Goal: Information Seeking & Learning: Learn about a topic

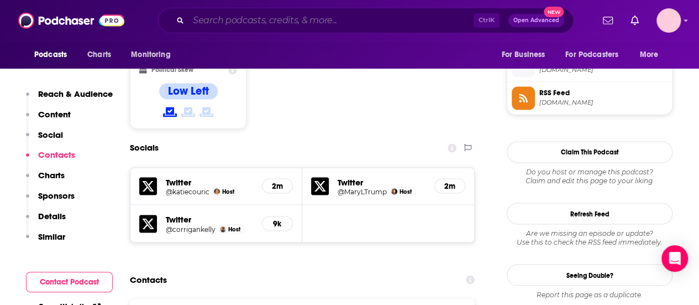
click at [243, 14] on input "Search podcasts, credits, & more..." at bounding box center [330, 21] width 285 height 18
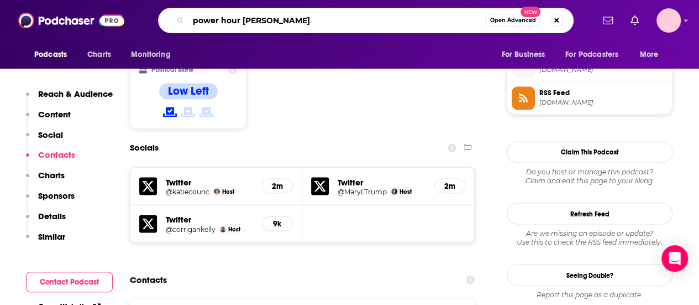
type input "power hour [PERSON_NAME]"
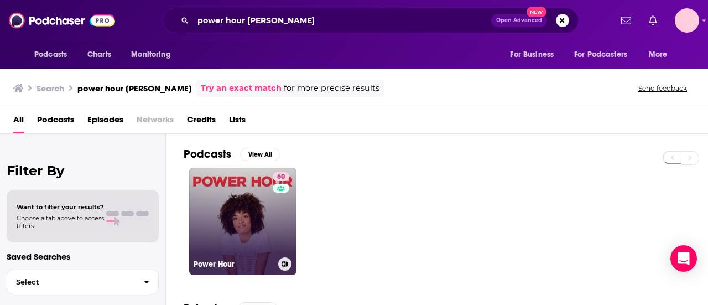
click at [249, 250] on link "60 Power Hour" at bounding box center [242, 220] width 107 height 107
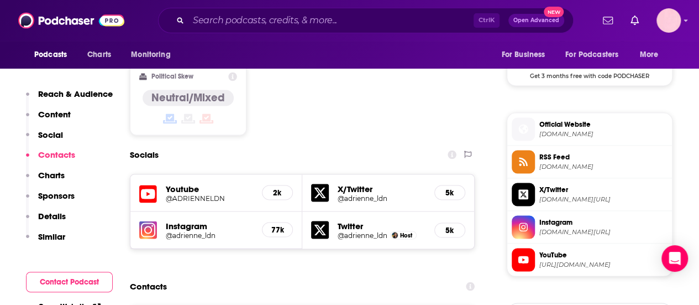
scroll to position [1085, 0]
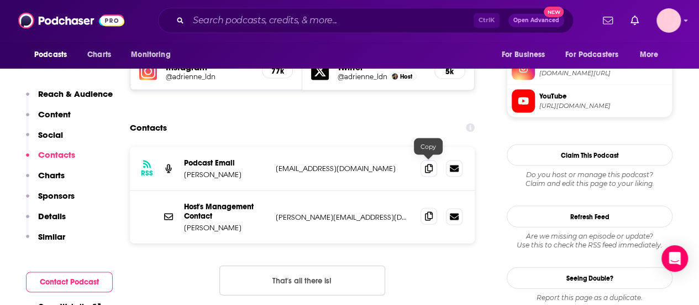
click at [428, 212] on icon at bounding box center [429, 216] width 8 height 9
click at [229, 20] on input "Search podcasts, credits, & more..." at bounding box center [330, 21] width 285 height 18
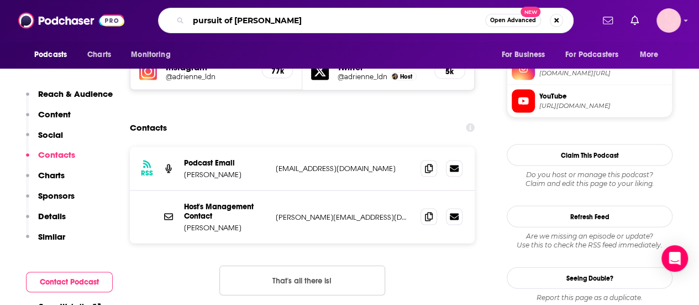
type input "pursuit of wellness"
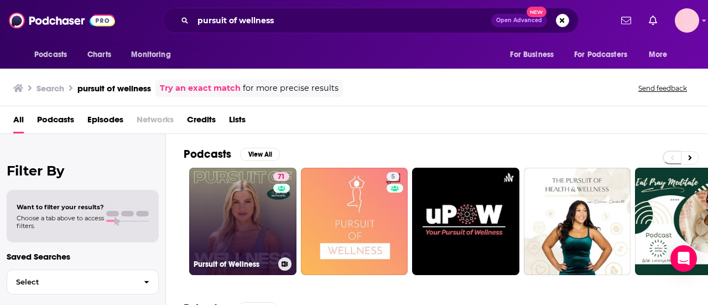
click at [230, 222] on link "71 Pursuit of Wellness" at bounding box center [242, 220] width 107 height 107
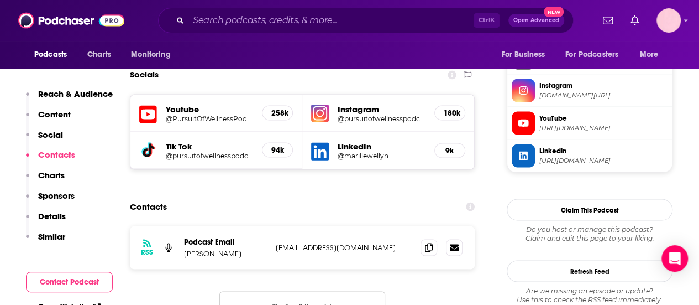
scroll to position [997, 0]
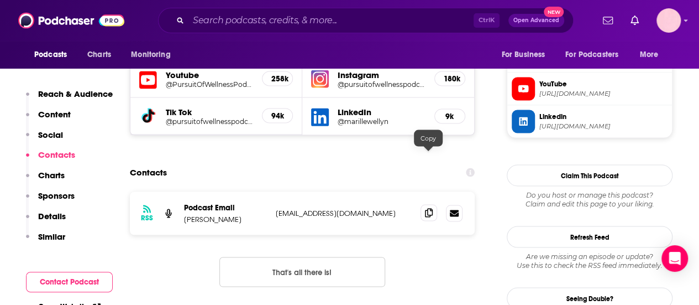
click at [425, 208] on icon at bounding box center [429, 212] width 8 height 9
click at [198, 17] on input "Search podcasts, credits, & more..." at bounding box center [330, 21] width 285 height 18
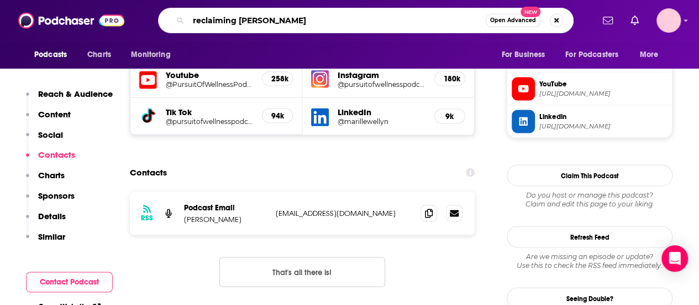
type input "reclaiming [PERSON_NAME]"
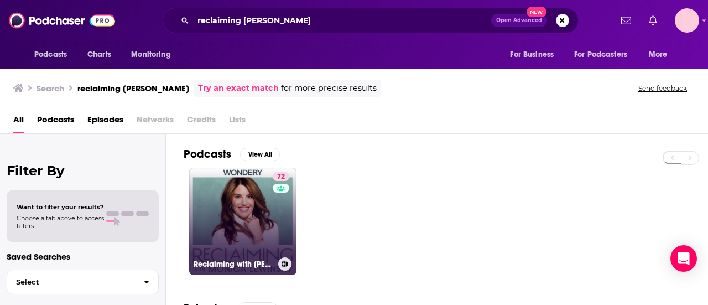
click at [251, 218] on link "72 Reclaiming with [PERSON_NAME]" at bounding box center [242, 220] width 107 height 107
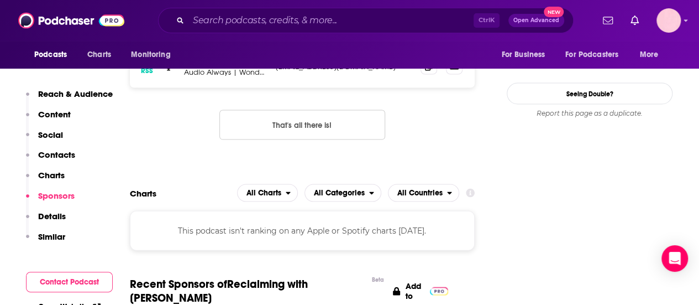
scroll to position [910, 0]
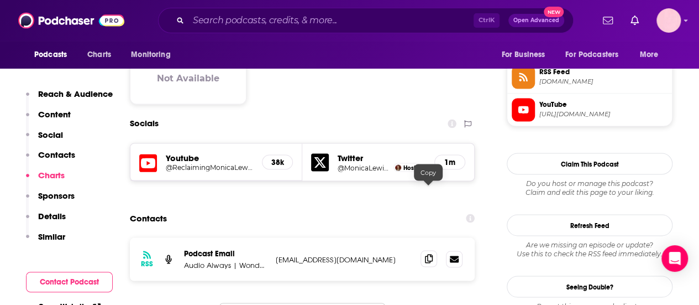
click at [429, 254] on icon at bounding box center [429, 258] width 8 height 9
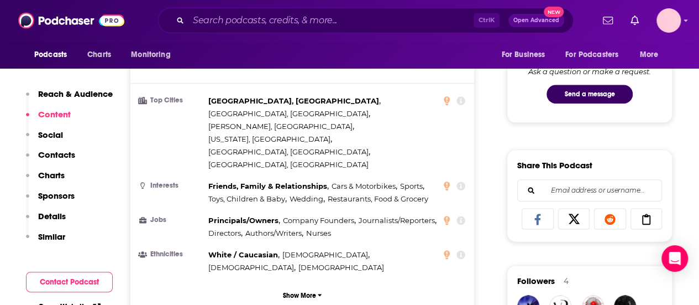
scroll to position [491, 0]
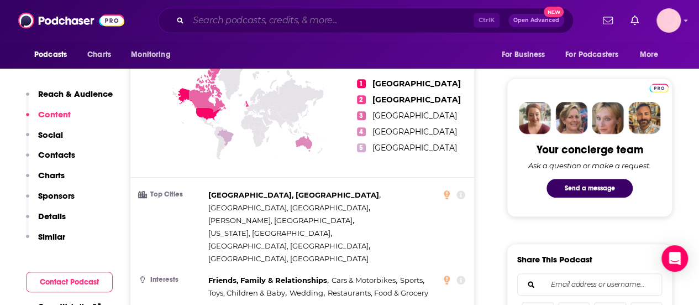
click at [269, 17] on input "Search podcasts, credits, & more..." at bounding box center [330, 21] width 285 height 18
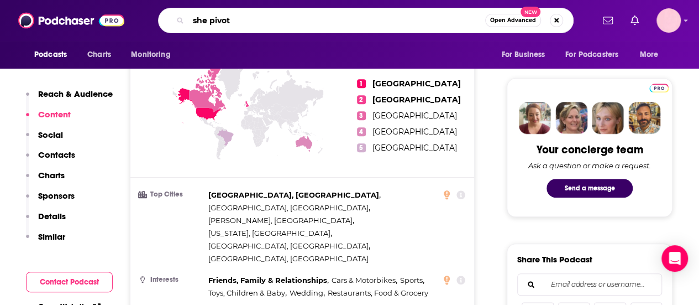
type input "she pivots"
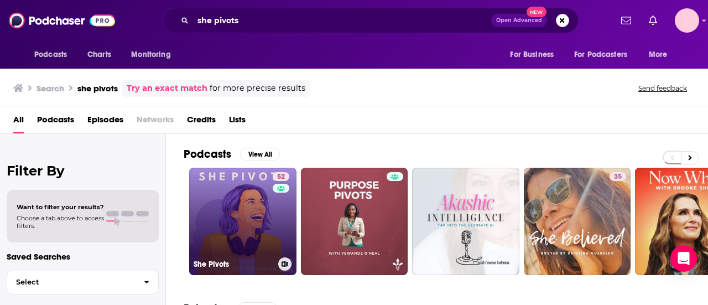
click at [234, 195] on link "52 She Pivots" at bounding box center [242, 220] width 107 height 107
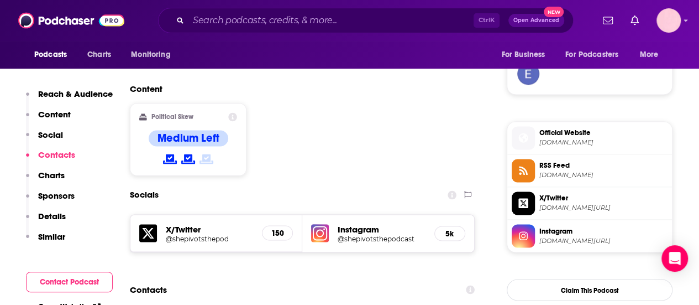
scroll to position [882, 0]
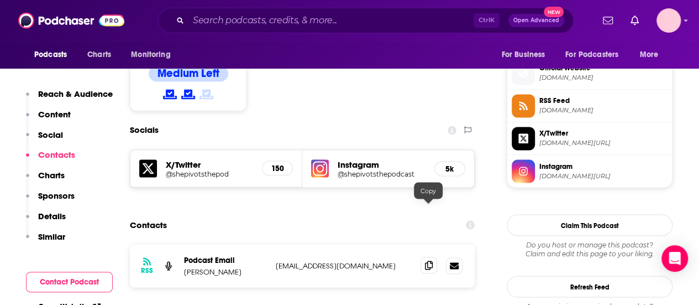
click at [431, 260] on icon at bounding box center [429, 264] width 8 height 9
click at [213, 17] on input "Search podcasts, credits, & more..." at bounding box center [330, 21] width 285 height 18
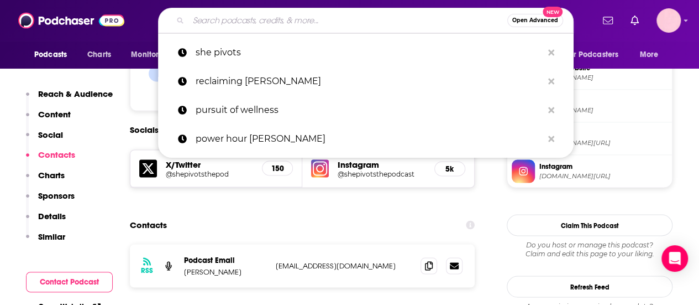
paste input "Something You Should Know with [PERSON_NAME]"
type input "Something You Should Know with [PERSON_NAME]"
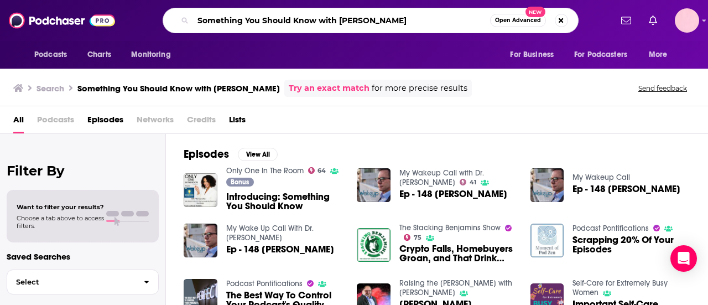
drag, startPoint x: 398, startPoint y: 26, endPoint x: 294, endPoint y: 26, distance: 103.9
click at [294, 26] on input "Something You Should Know with [PERSON_NAME]" at bounding box center [341, 21] width 297 height 18
type input "Something You Should know"
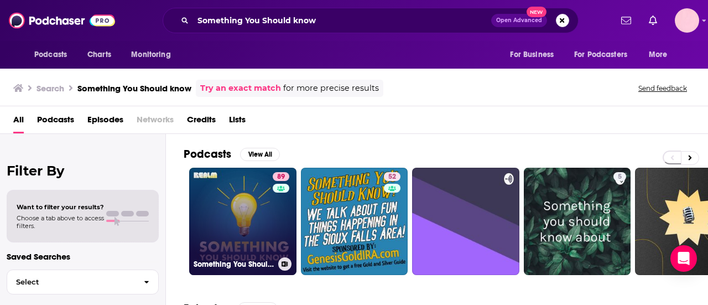
click at [226, 184] on link "89 Something You Should Know" at bounding box center [242, 220] width 107 height 107
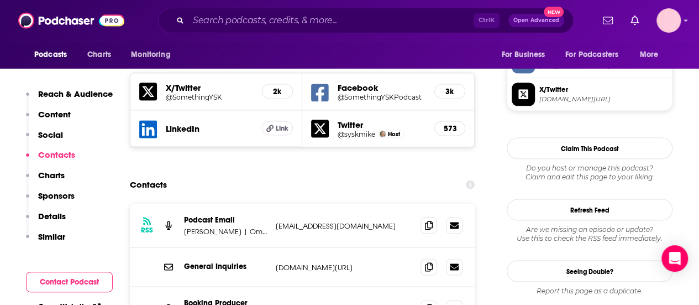
scroll to position [959, 0]
click at [426, 302] on icon at bounding box center [429, 306] width 8 height 9
click at [201, 28] on input "Search podcasts, credits, & more..." at bounding box center [330, 21] width 285 height 18
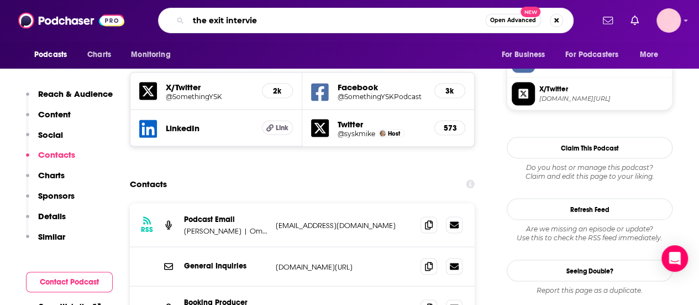
type input "the exit interview"
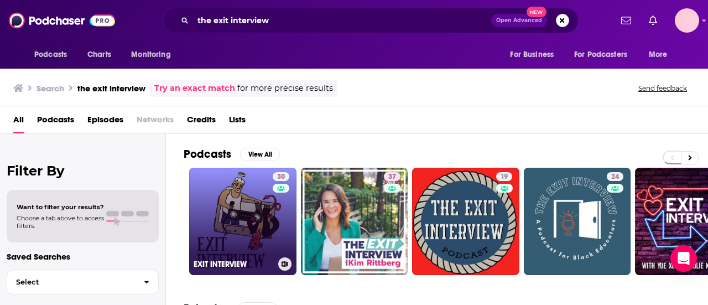
click at [239, 227] on link "30 EXIT INTERVIEW" at bounding box center [242, 220] width 107 height 107
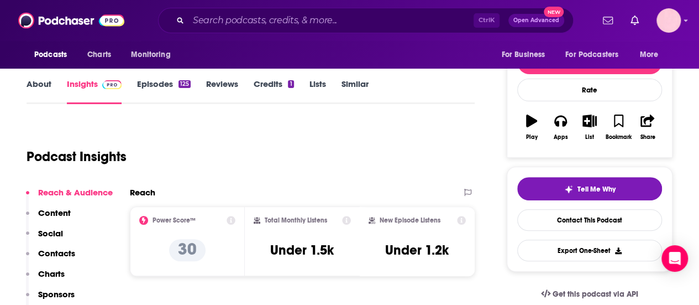
scroll to position [133, 0]
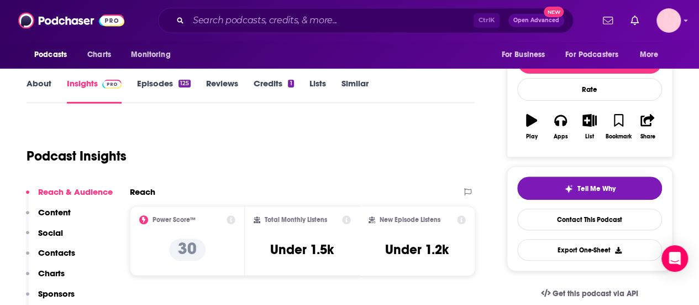
click at [47, 94] on link "About" at bounding box center [39, 90] width 25 height 25
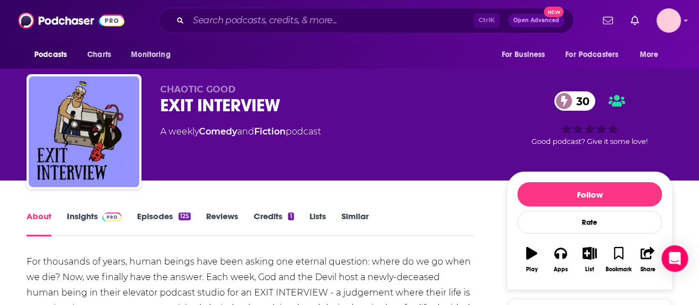
scroll to position [96, 0]
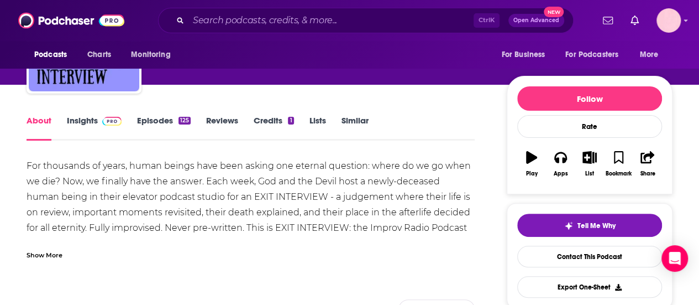
click at [46, 253] on div "Show More" at bounding box center [45, 254] width 36 height 11
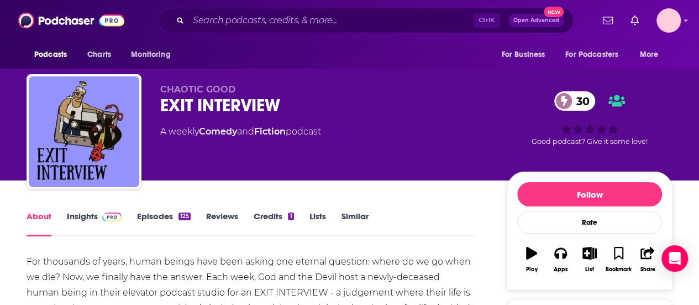
click at [84, 216] on link "Insights" at bounding box center [94, 223] width 55 height 25
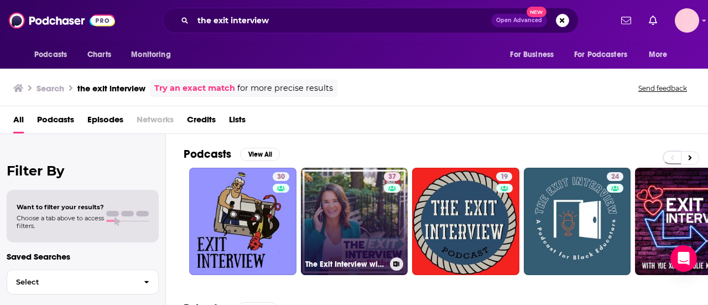
click at [363, 227] on link "37 The Exit Interview with [PERSON_NAME]" at bounding box center [354, 220] width 107 height 107
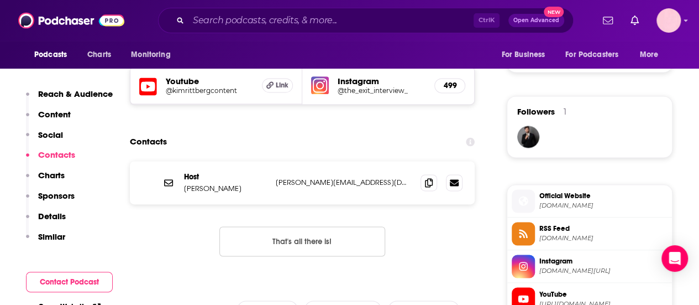
scroll to position [806, 0]
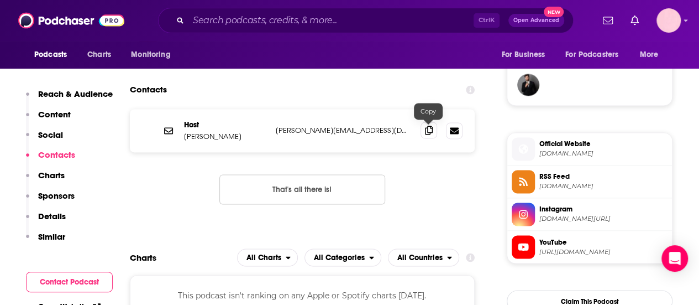
click at [422, 128] on span at bounding box center [429, 130] width 17 height 17
click at [213, 20] on input "Search podcasts, credits, & more..." at bounding box center [330, 21] width 285 height 18
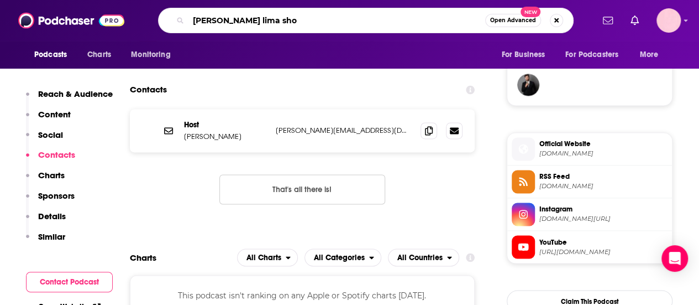
type input "[PERSON_NAME] show"
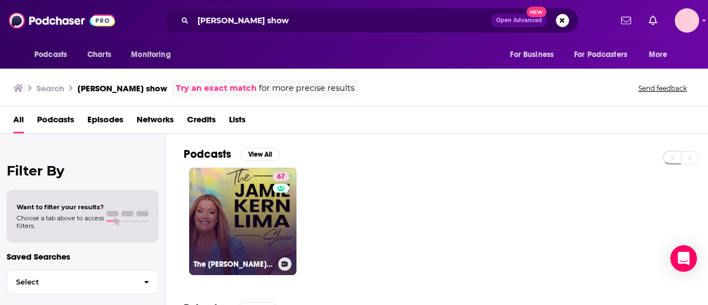
click at [228, 209] on link "67 The [PERSON_NAME] Show" at bounding box center [242, 220] width 107 height 107
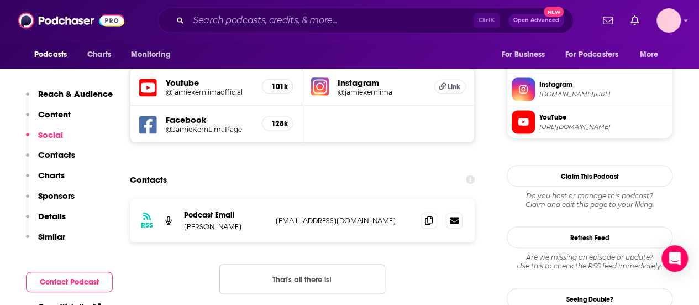
scroll to position [963, 0]
click at [432, 216] on icon at bounding box center [429, 220] width 8 height 9
click at [275, 18] on input "Search podcasts, credits, & more..." at bounding box center [330, 21] width 285 height 18
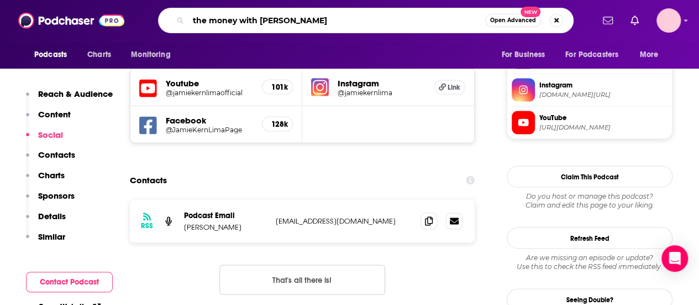
type input "the money with [PERSON_NAME]"
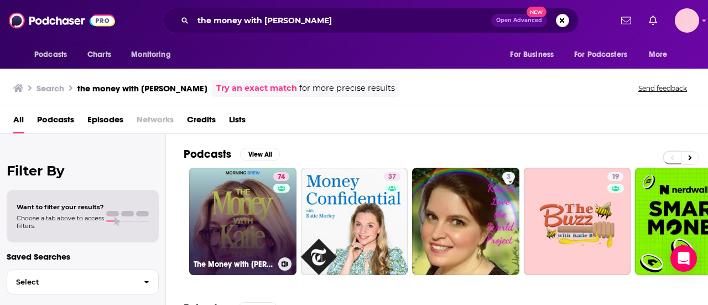
click at [230, 196] on link "74 The Money with [PERSON_NAME] Show" at bounding box center [242, 220] width 107 height 107
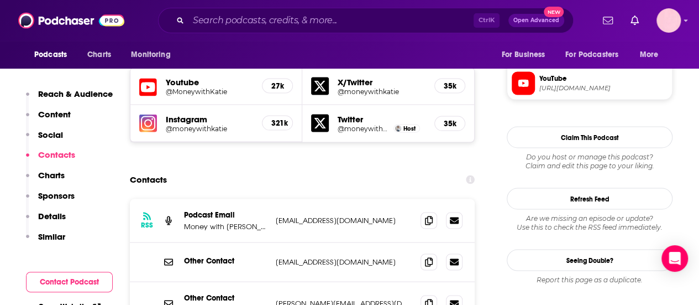
scroll to position [1027, 0]
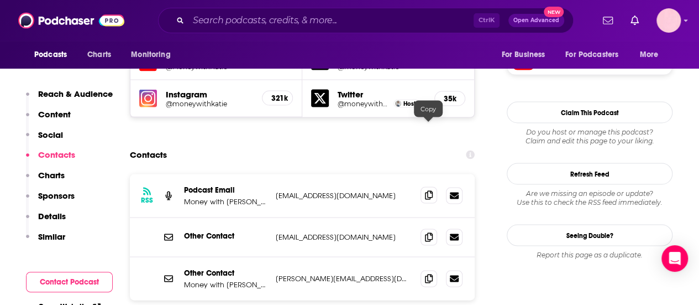
click at [422, 186] on span at bounding box center [429, 194] width 17 height 17
click at [232, 20] on input "Search podcasts, credits, & more..." at bounding box center [330, 21] width 285 height 18
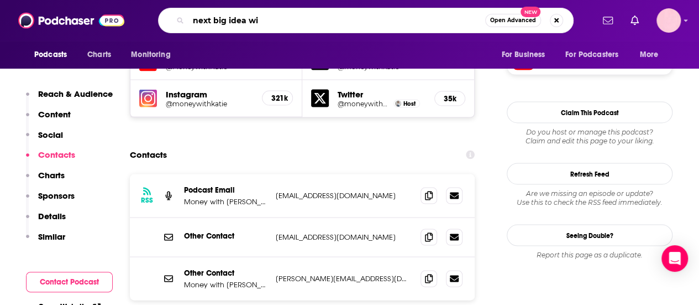
type input "next big idea w"
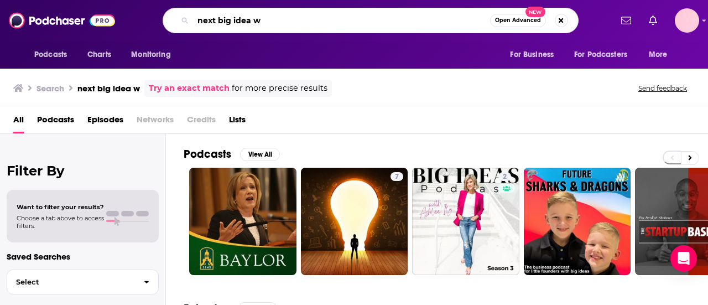
click at [268, 20] on input "next big idea w" at bounding box center [341, 21] width 297 height 18
type input "next big idea"
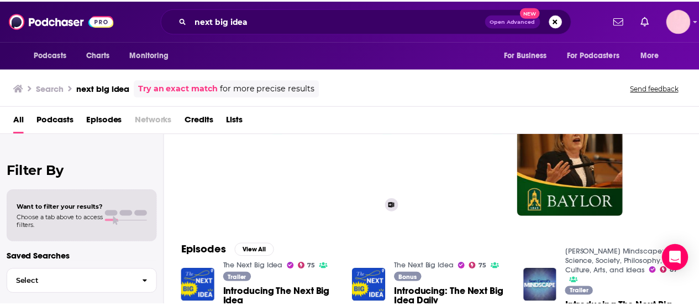
scroll to position [59, 0]
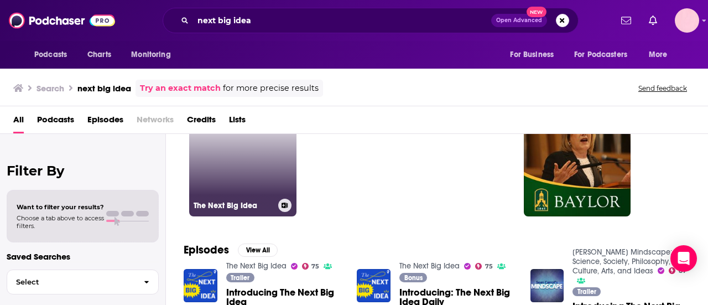
click at [242, 165] on link "75 The Next Big Idea" at bounding box center [242, 162] width 107 height 107
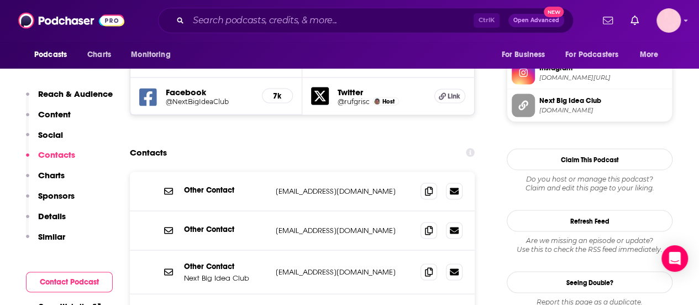
scroll to position [1014, 0]
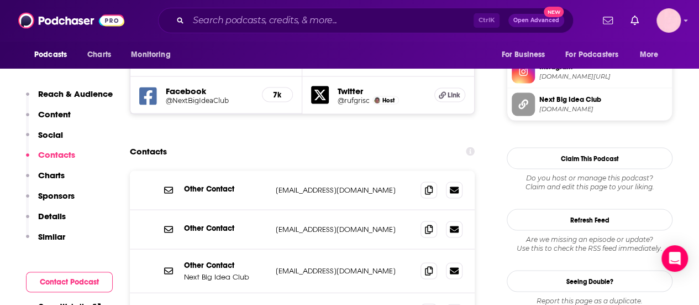
click at [423, 303] on span at bounding box center [429, 311] width 17 height 17
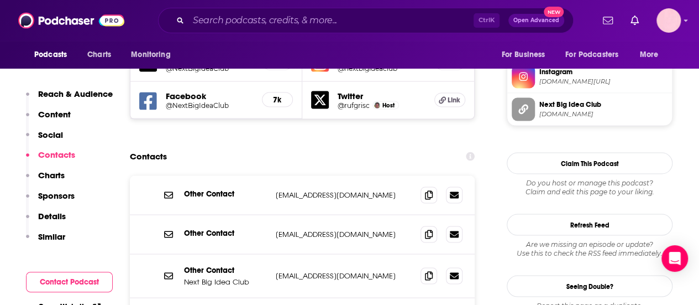
scroll to position [1050, 0]
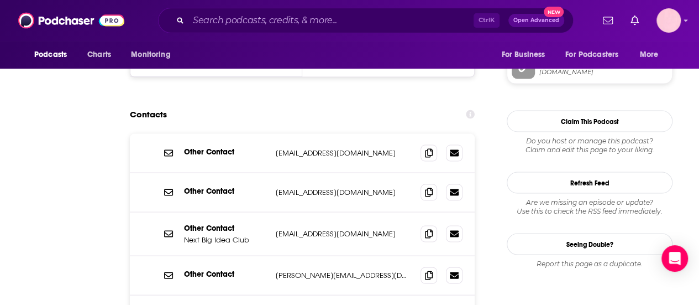
scroll to position [144, 0]
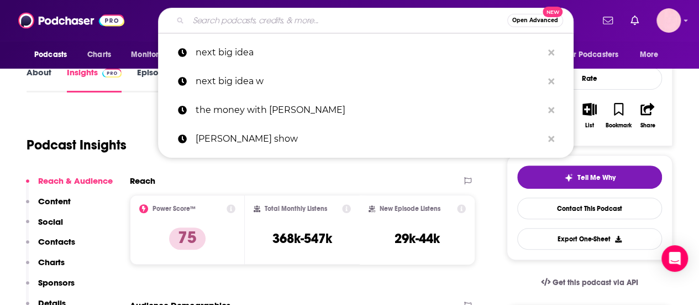
click at [224, 18] on input "Search podcasts, credits, & more..." at bounding box center [347, 21] width 319 height 18
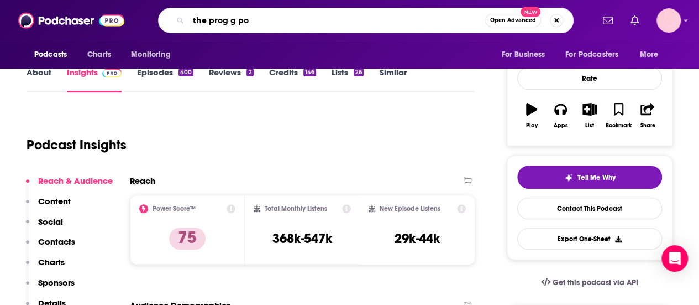
type input "the prog g pod"
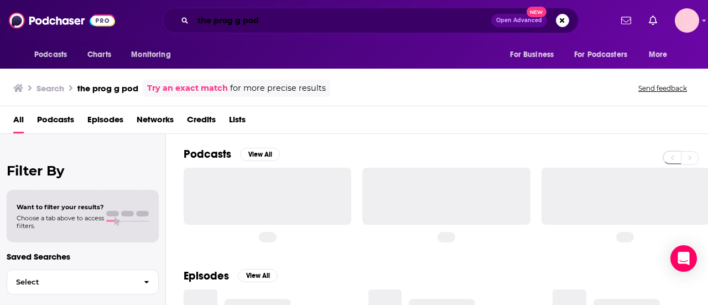
click at [232, 22] on input "the prog g pod" at bounding box center [342, 21] width 298 height 18
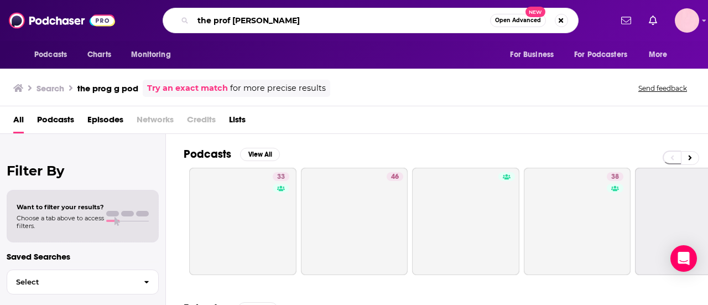
type input "the prof [PERSON_NAME]"
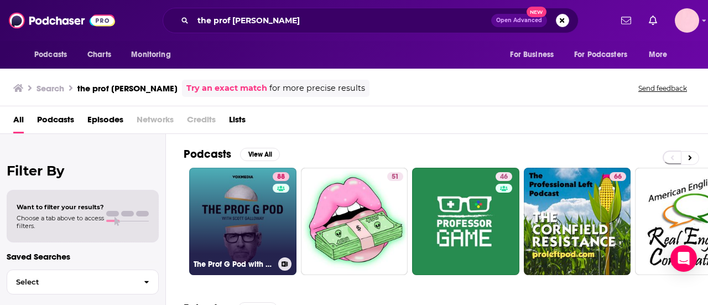
click at [223, 209] on link "88 The Prof G Pod with [PERSON_NAME]" at bounding box center [242, 220] width 107 height 107
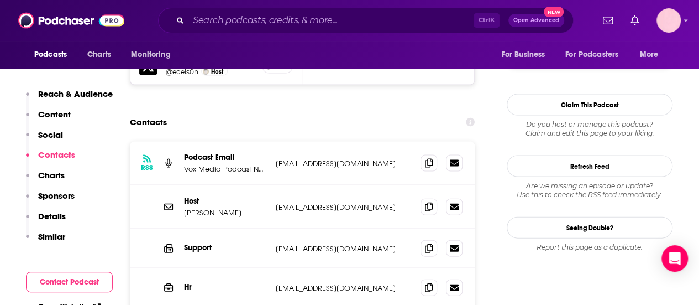
scroll to position [1133, 0]
click at [430, 197] on span at bounding box center [429, 205] width 17 height 17
click at [211, 15] on input "Search podcasts, credits, & more..." at bounding box center [330, 21] width 285 height 18
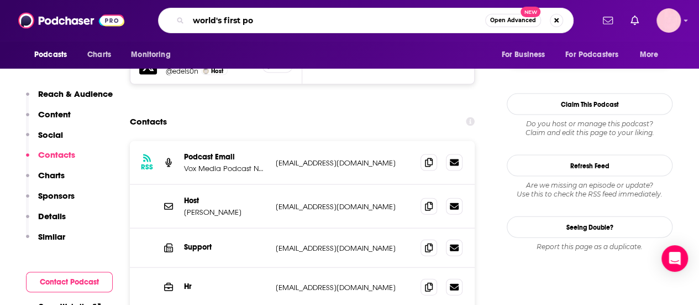
type input "world's first pod"
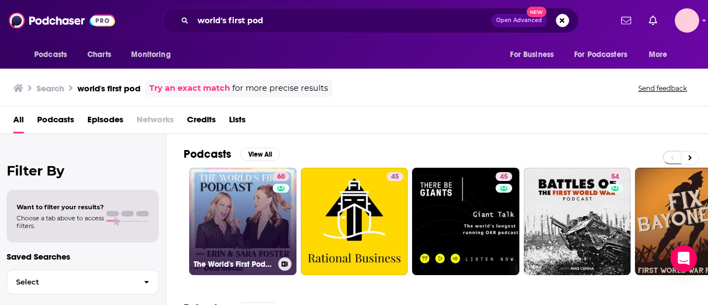
click at [229, 202] on link "60 The World's First Podcast with [PERSON_NAME] & [PERSON_NAME]" at bounding box center [242, 220] width 107 height 107
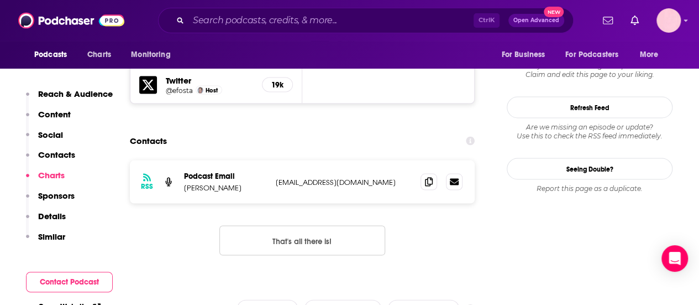
scroll to position [968, 0]
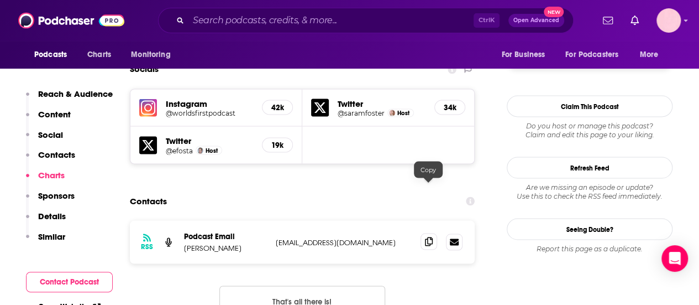
click at [427, 237] on icon at bounding box center [429, 241] width 8 height 9
click at [209, 15] on input "Search podcasts, credits, & more..." at bounding box center [330, 21] width 285 height 18
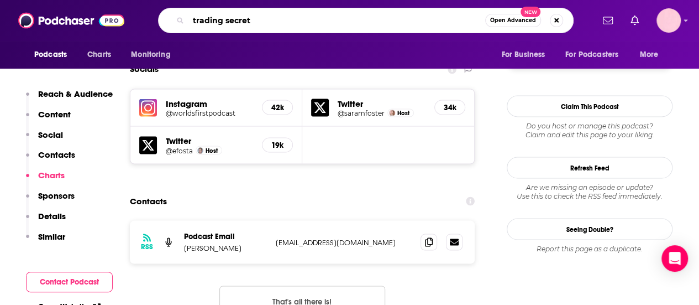
type input "trading secrets"
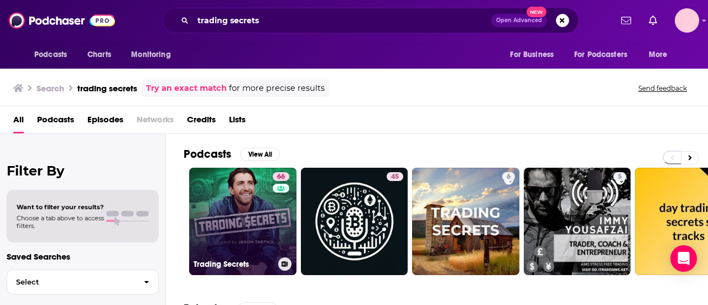
click at [237, 194] on link "66 Trading Secrets" at bounding box center [242, 220] width 107 height 107
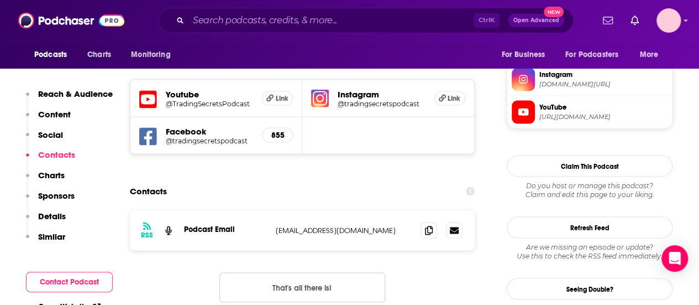
scroll to position [990, 0]
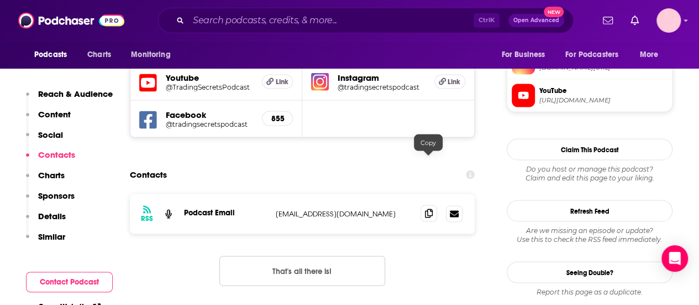
click at [427, 208] on icon at bounding box center [429, 212] width 8 height 9
click at [305, 28] on input "Search podcasts, credits, & more..." at bounding box center [330, 21] width 285 height 18
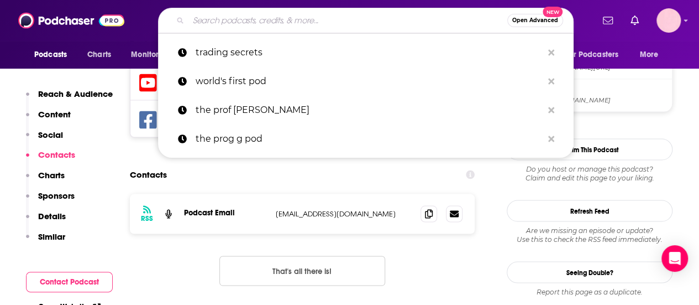
paste input "UnF*ck Your Brain: Feminist Self-Help for Everyone with [PERSON_NAME]"
type input "UnF*ck Your Brain: Feminist Self-Help for Everyone with [PERSON_NAME]"
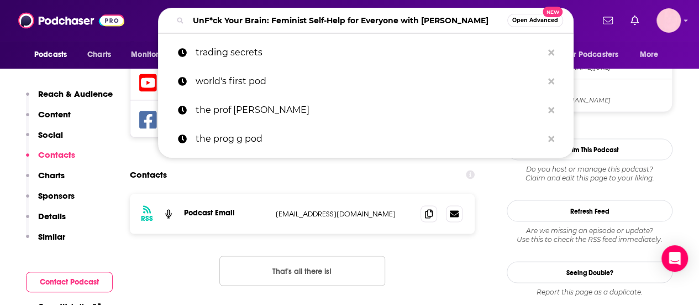
scroll to position [0, 9]
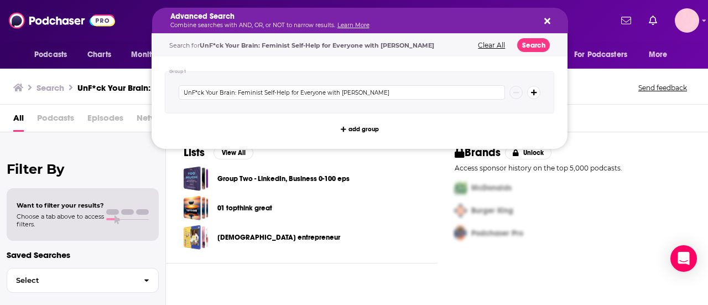
click at [547, 18] on icon "Search podcasts, credits, & more..." at bounding box center [547, 21] width 6 height 9
drag, startPoint x: 277, startPoint y: 20, endPoint x: 536, endPoint y: 35, distance: 259.6
drag, startPoint x: 235, startPoint y: 89, endPoint x: 410, endPoint y: 103, distance: 175.3
click at [410, 103] on div "UnF*ck Your Brain: Feminist Self-Help for Everyone with [PERSON_NAME]" at bounding box center [359, 92] width 389 height 42
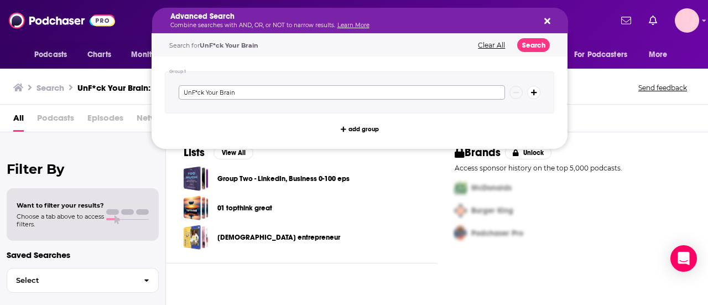
type input "UnF*ck Your Brain"
click at [524, 40] on button "Search" at bounding box center [533, 45] width 33 height 14
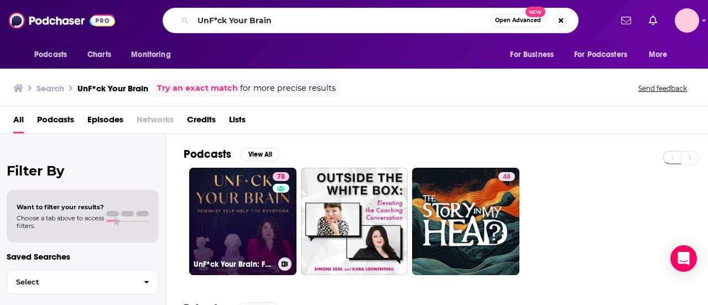
click at [240, 214] on link "78 UnF*ck Your Brain: Feminist Self-Help for Everyone" at bounding box center [242, 220] width 107 height 107
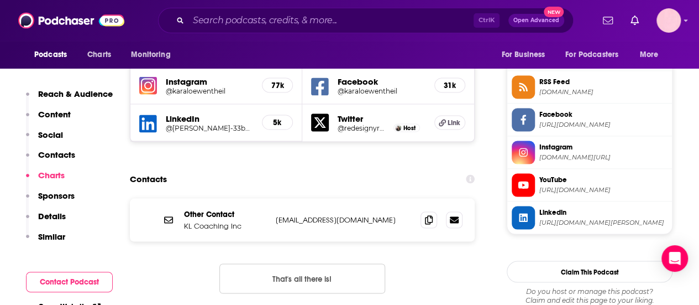
scroll to position [1001, 0]
click at [429, 215] on icon at bounding box center [429, 219] width 8 height 9
click at [215, 27] on input "Search podcasts, credits, & more..." at bounding box center [330, 21] width 285 height 18
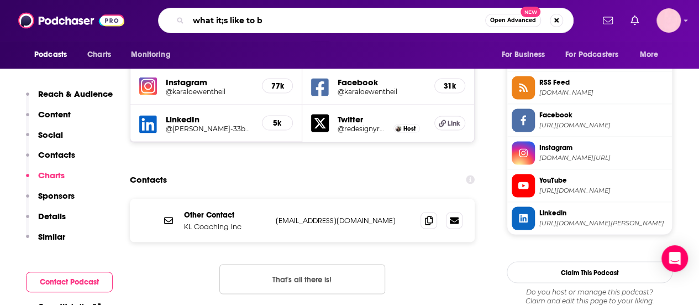
type input "what it;s like to be"
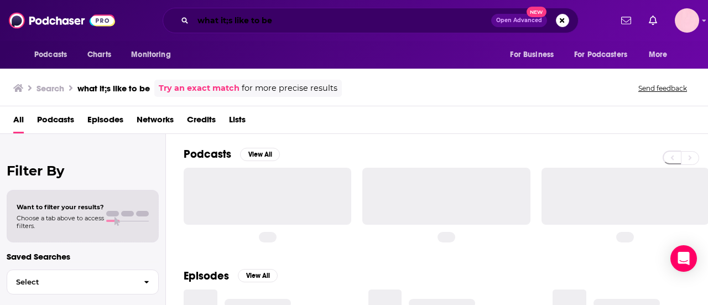
click at [229, 19] on input "what it;s like to be" at bounding box center [342, 21] width 298 height 18
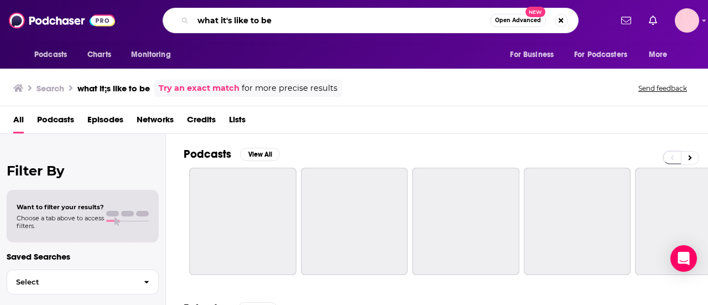
type input "what it's like to be"
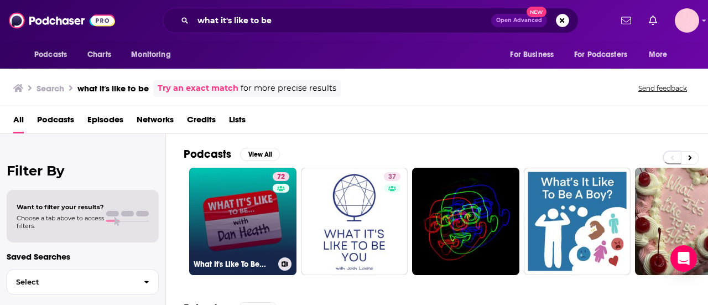
click at [232, 208] on link "72 What It's Like To Be..." at bounding box center [242, 220] width 107 height 107
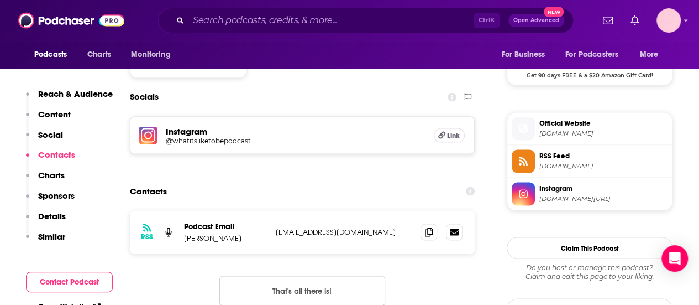
scroll to position [928, 0]
click at [427, 226] on icon at bounding box center [429, 230] width 8 height 9
click at [230, 23] on input "Search podcasts, credits, & more..." at bounding box center [330, 21] width 285 height 18
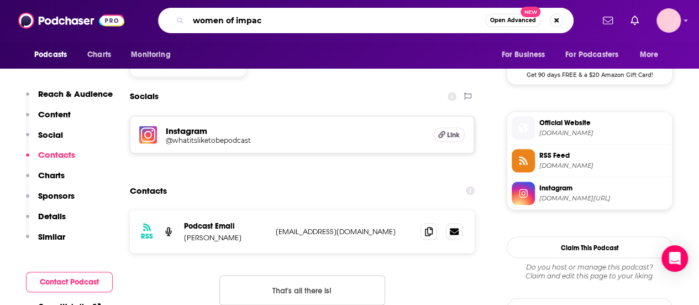
type input "women of impact"
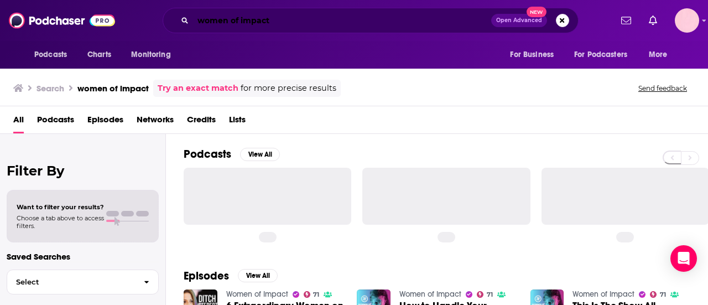
click at [234, 19] on input "women of impact" at bounding box center [342, 21] width 298 height 18
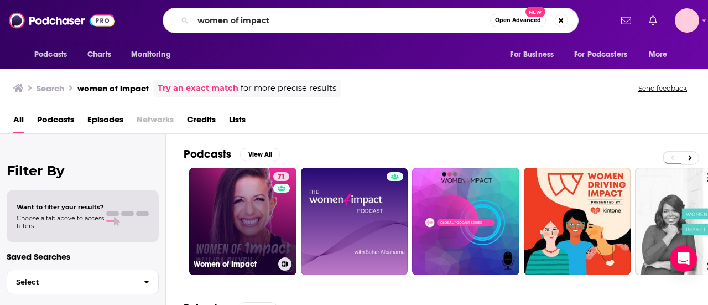
click at [232, 212] on link "71 Women of Impact" at bounding box center [242, 220] width 107 height 107
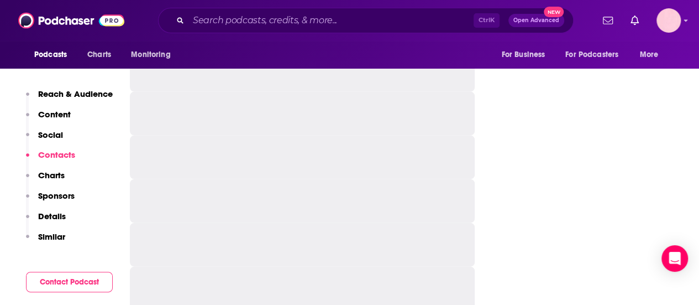
scroll to position [1057, 0]
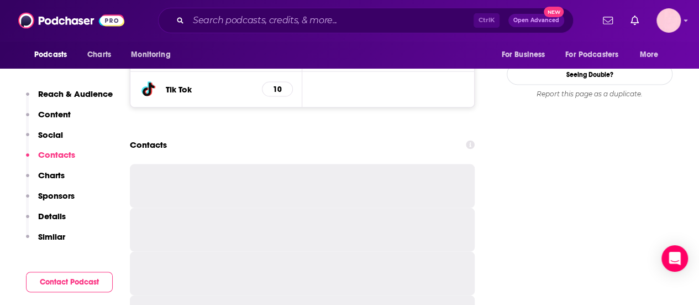
click at [139, 134] on h2 "Contacts" at bounding box center [148, 144] width 37 height 21
click at [168, 134] on div "Contacts" at bounding box center [302, 144] width 345 height 21
click at [150, 134] on h2 "Contacts" at bounding box center [148, 144] width 37 height 21
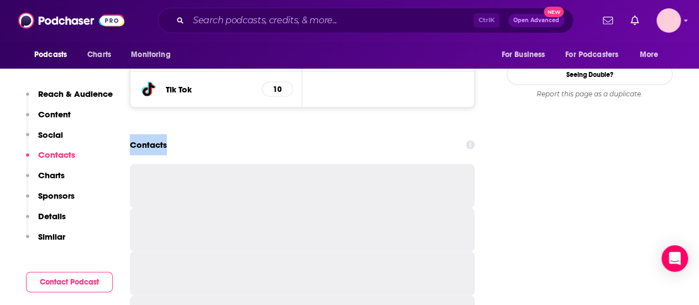
click at [150, 134] on h2 "Contacts" at bounding box center [148, 144] width 37 height 21
click at [157, 134] on h2 "Contacts" at bounding box center [148, 144] width 37 height 21
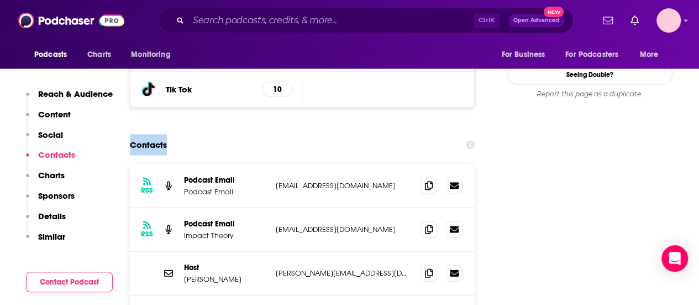
click at [135, 134] on h2 "Contacts" at bounding box center [148, 144] width 37 height 21
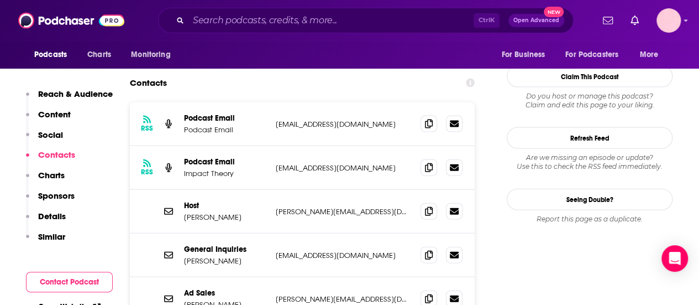
scroll to position [1150, 0]
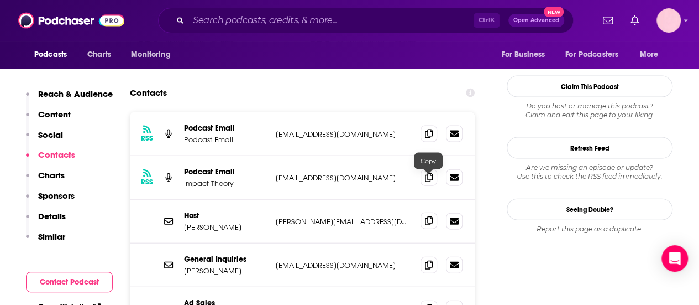
click at [431, 216] on icon at bounding box center [429, 220] width 8 height 9
click at [301, 18] on input "Search podcasts, credits, & more..." at bounding box center [330, 21] width 285 height 18
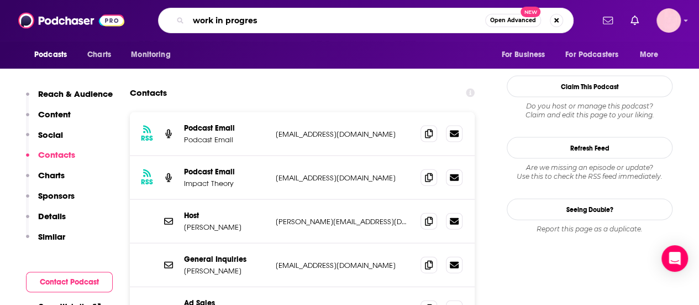
type input "work in progress"
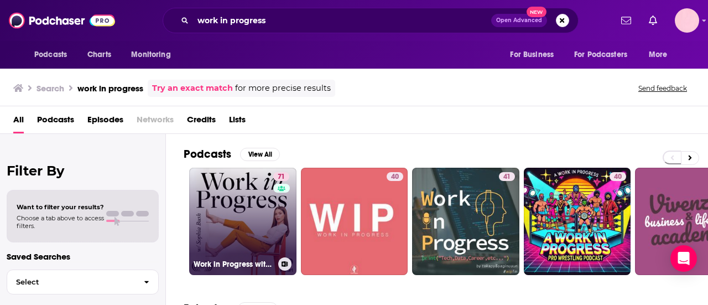
click at [248, 204] on link "71 Work in Progress with [PERSON_NAME]" at bounding box center [242, 220] width 107 height 107
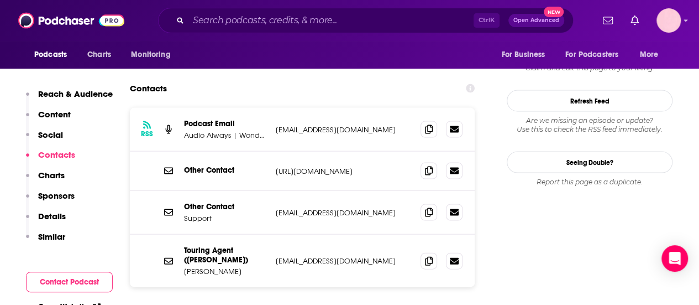
scroll to position [1067, 0]
click at [184, 245] on p "Touring Agent ([PERSON_NAME])" at bounding box center [225, 254] width 83 height 19
click at [218, 245] on p "Touring Agent ([PERSON_NAME])" at bounding box center [225, 254] width 83 height 19
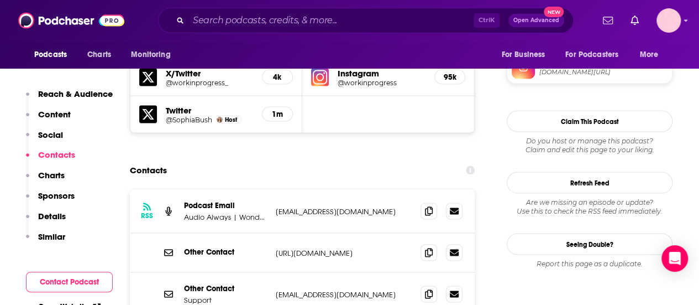
scroll to position [985, 0]
click at [274, 22] on input "Search podcasts, credits, & more..." at bounding box center [330, 21] width 285 height 18
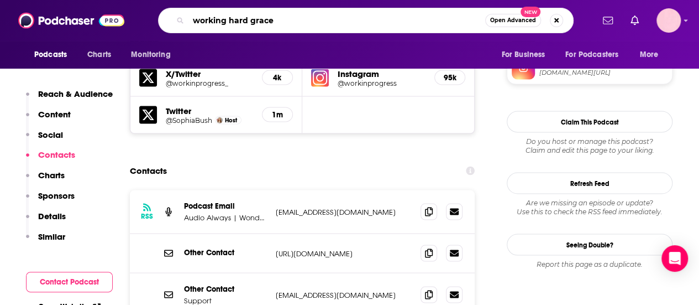
type input "working hard grace"
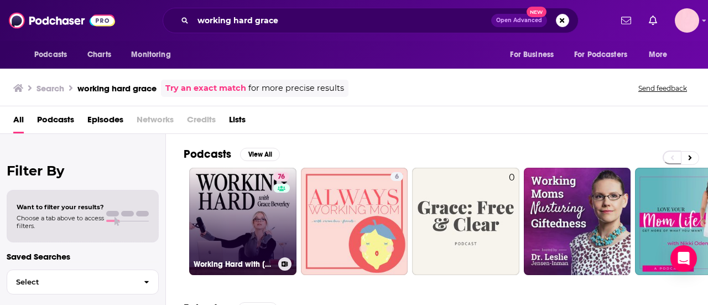
click at [249, 200] on link "76 Working Hard with [PERSON_NAME]" at bounding box center [242, 220] width 107 height 107
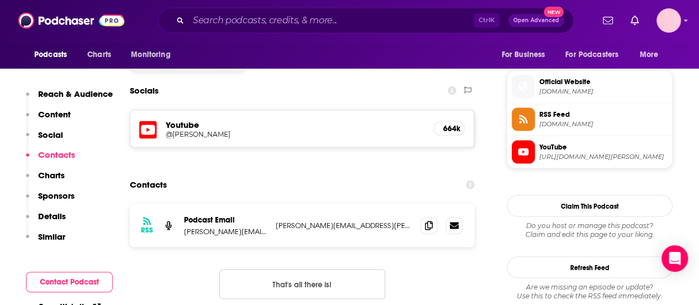
scroll to position [984, 0]
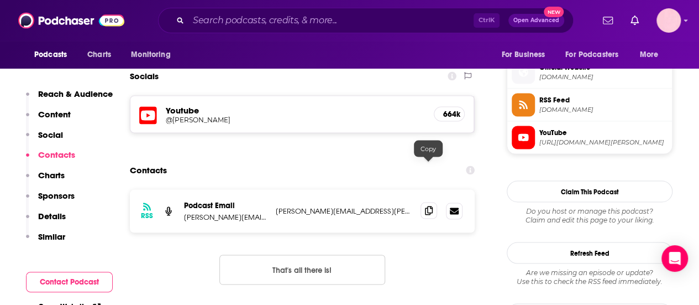
click at [429, 206] on icon at bounding box center [429, 210] width 8 height 9
click at [239, 17] on input "Search podcasts, credits, & more..." at bounding box center [330, 21] width 285 height 18
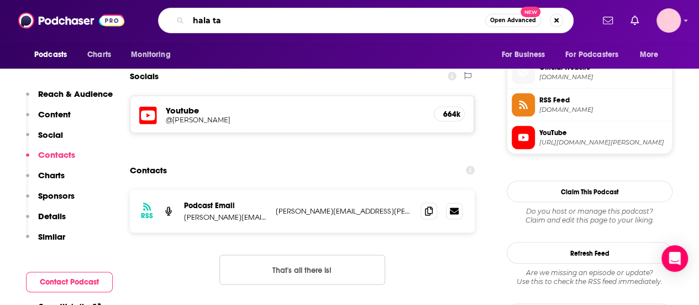
type input "hala taa"
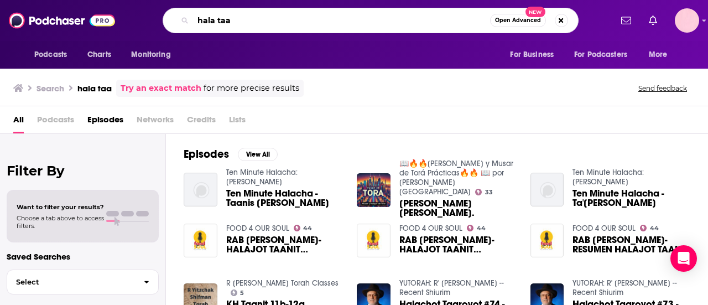
click at [224, 20] on input "hala taa" at bounding box center [341, 21] width 297 height 18
type input "[PERSON_NAME]"
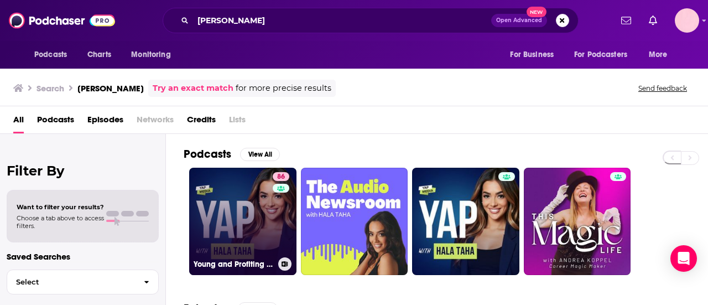
click at [254, 202] on link "86 Young and Profiting with [PERSON_NAME] (Entrepreneurship, Sales, Marketing)" at bounding box center [242, 220] width 107 height 107
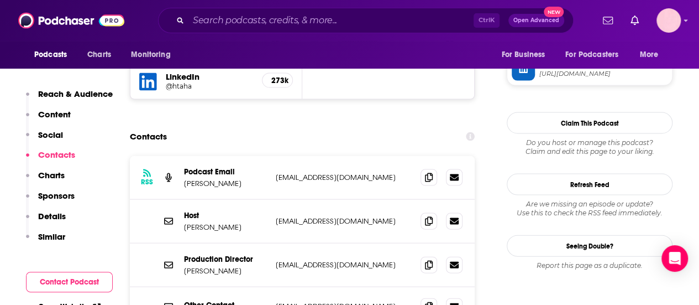
scroll to position [1084, 0]
click at [428, 216] on icon at bounding box center [429, 220] width 8 height 9
